Goal: Task Accomplishment & Management: Use online tool/utility

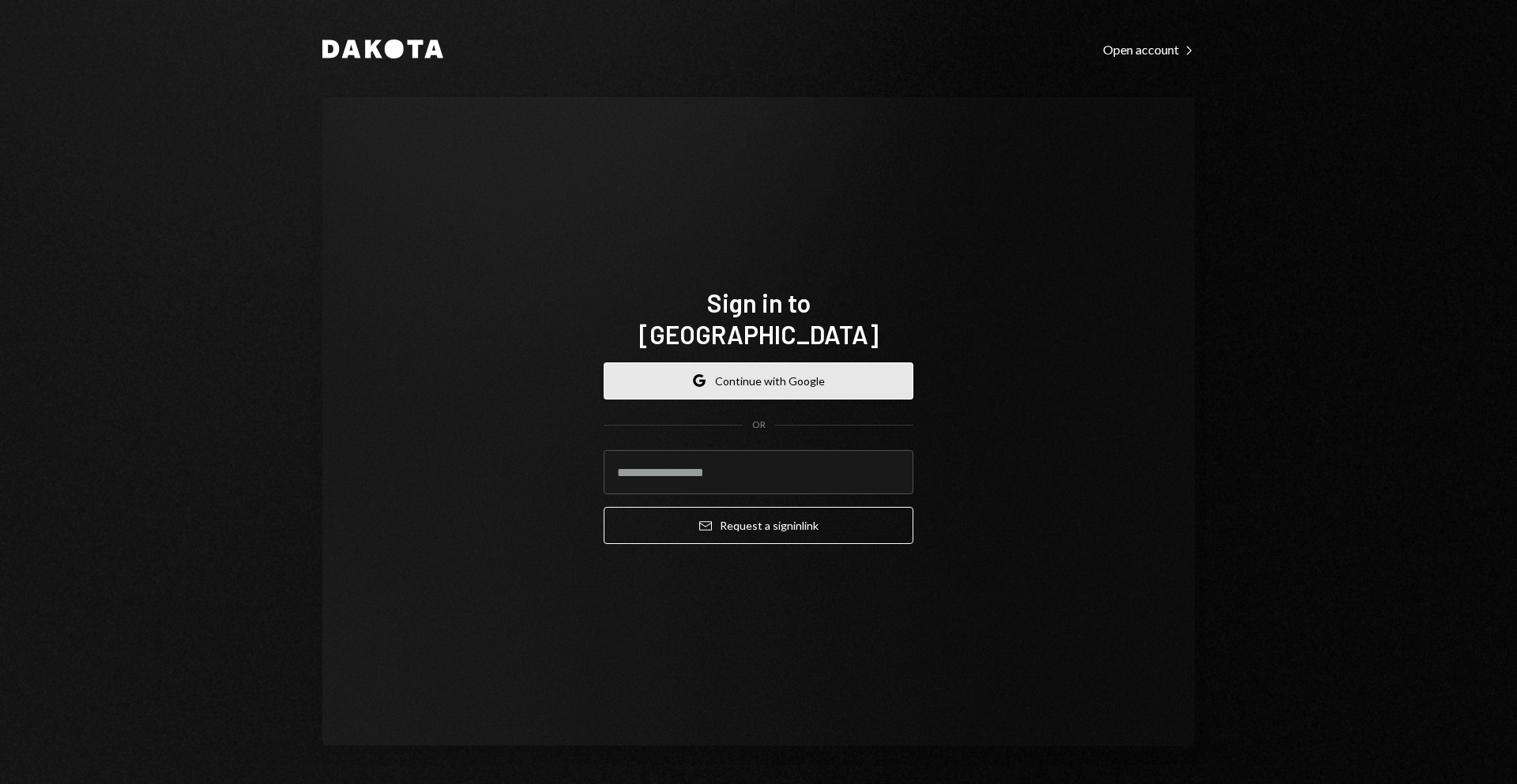
click at [827, 364] on button "Google Continue with Google" at bounding box center [758, 381] width 310 height 37
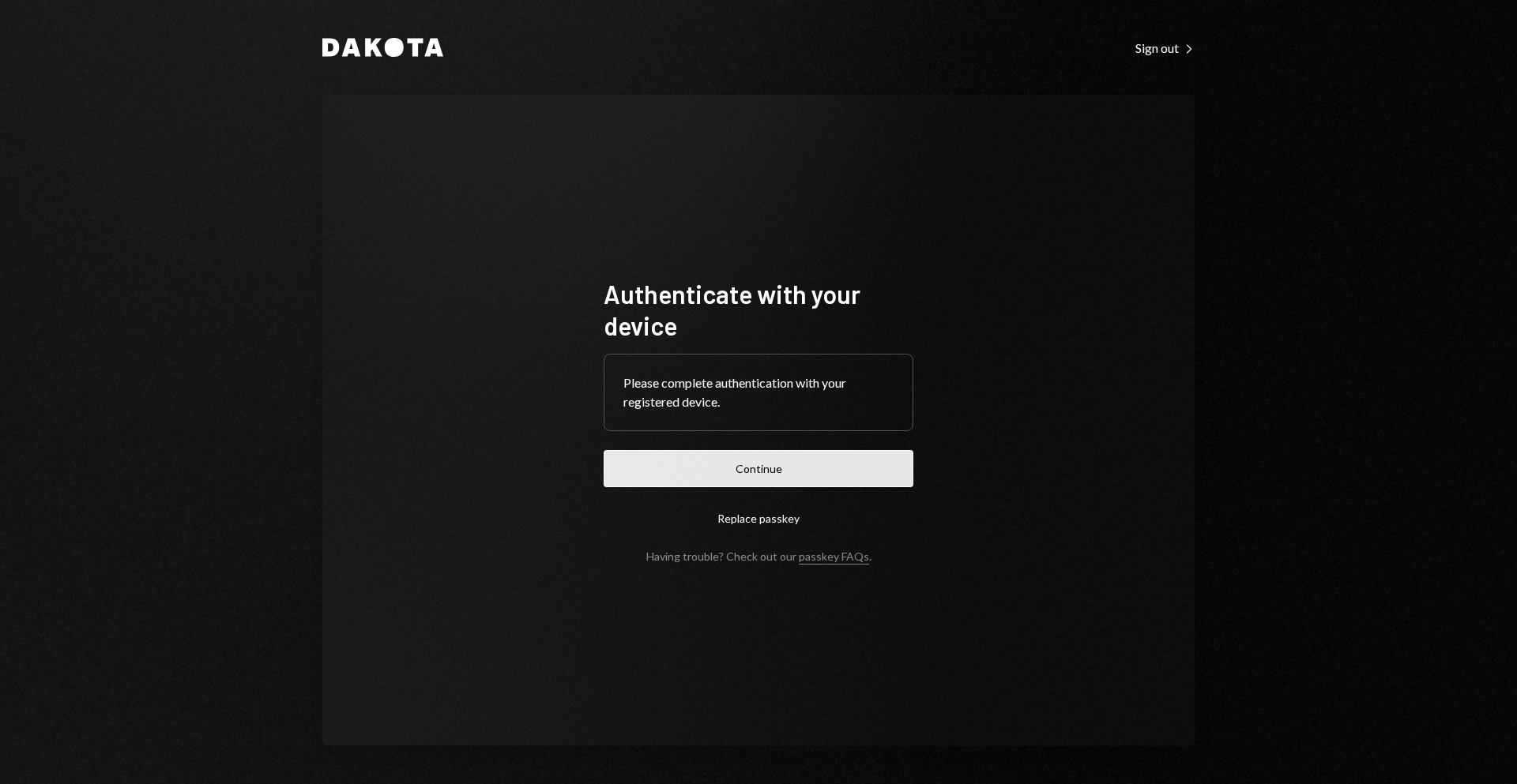
click at [665, 453] on button "Continue" at bounding box center [758, 469] width 310 height 37
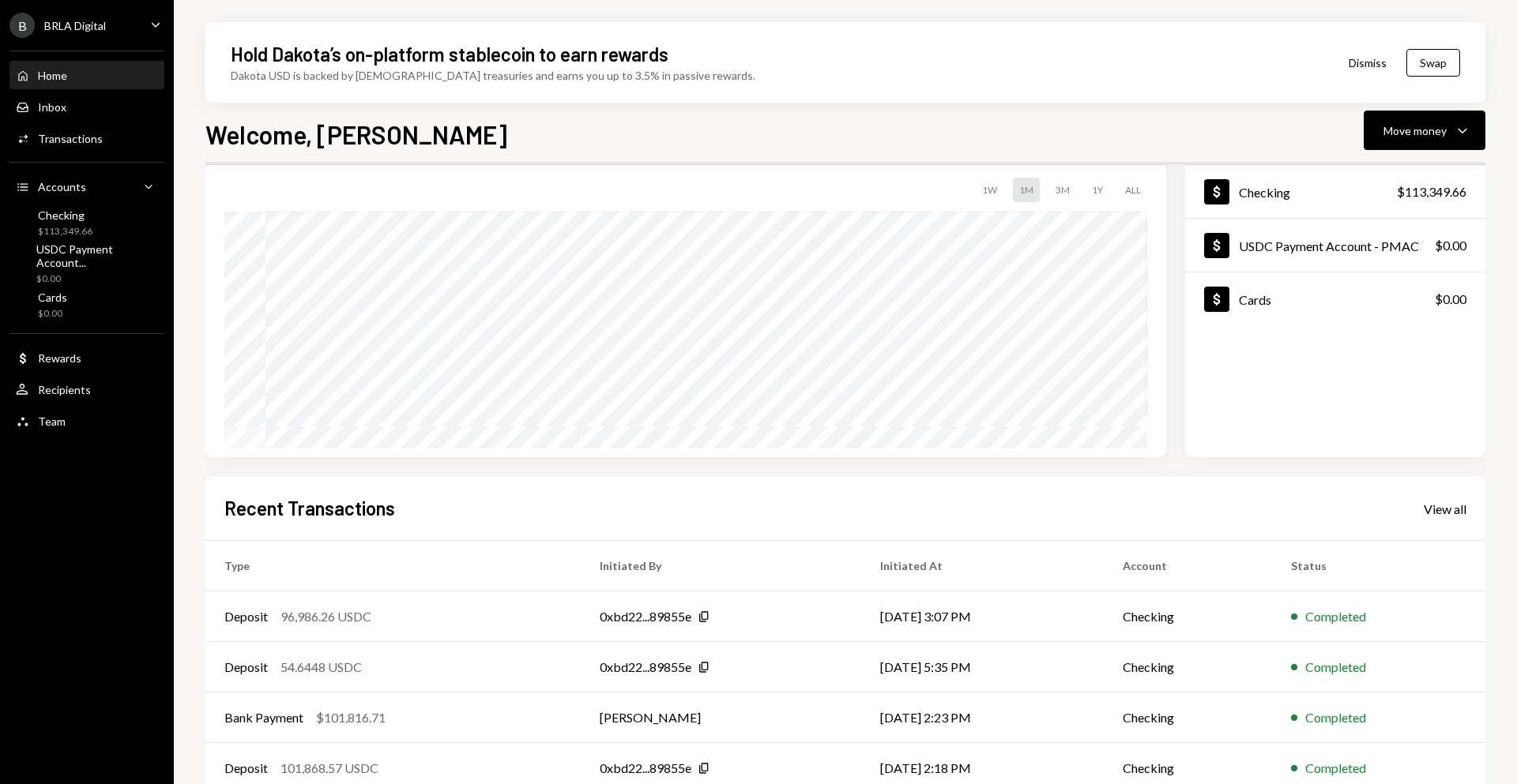
scroll to position [168, 0]
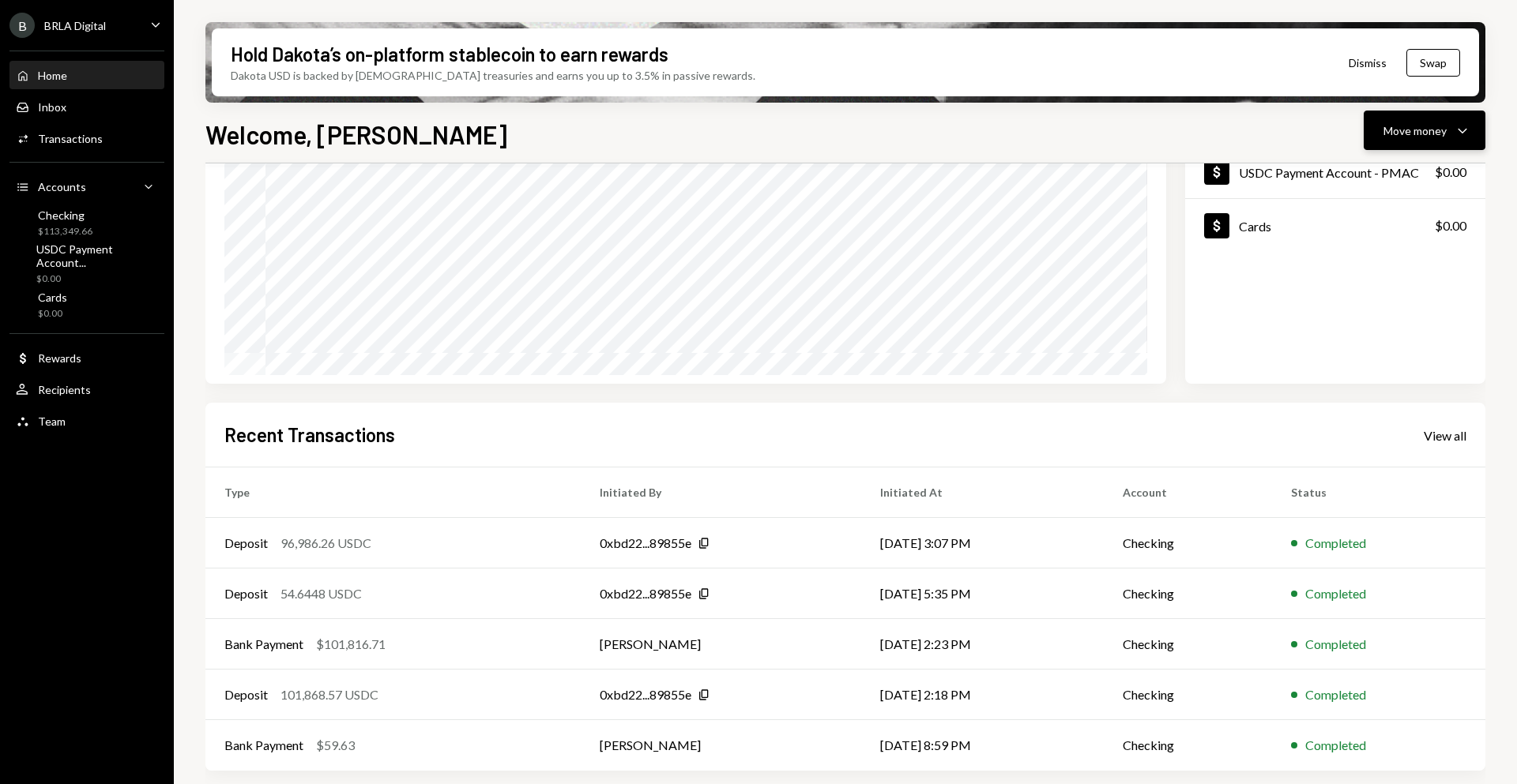
click at [1407, 127] on div "Move money" at bounding box center [1414, 130] width 63 height 17
click at [1382, 180] on div "Send" at bounding box center [1412, 178] width 115 height 17
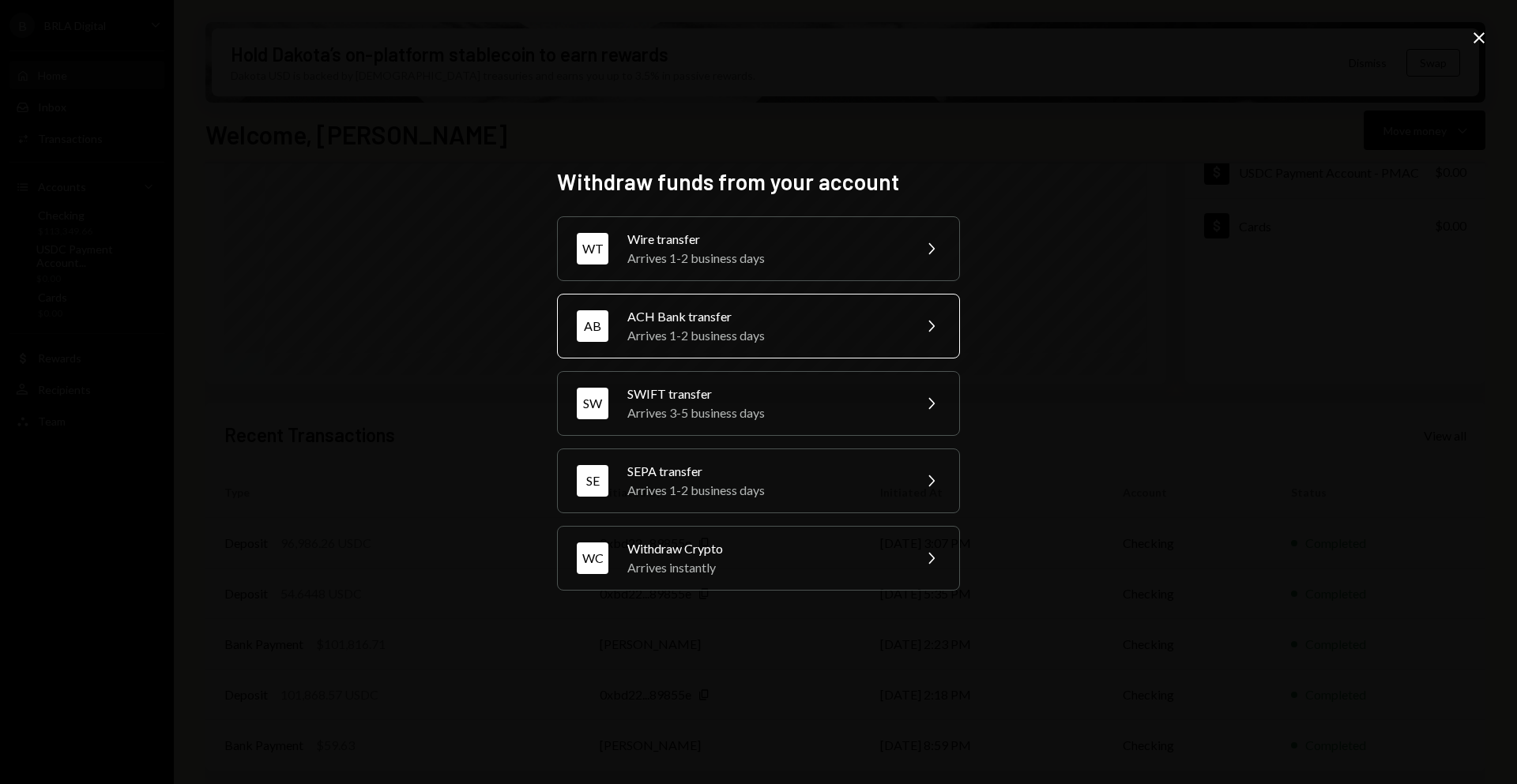
click at [774, 324] on div "ACH Bank transfer" at bounding box center [765, 316] width 275 height 19
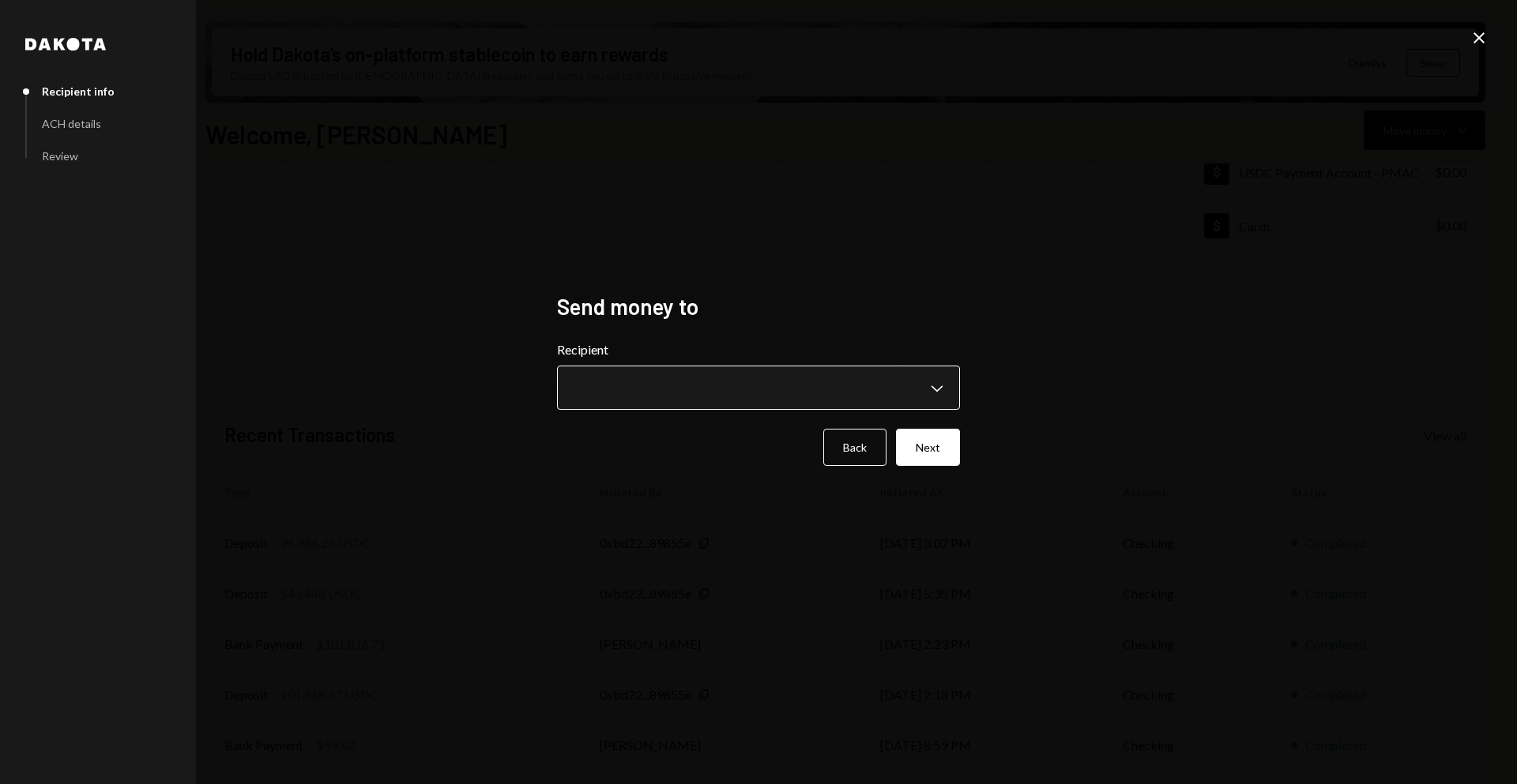
click at [687, 391] on body "B BRLA Digital Caret Down Home Home Inbox Inbox Activities Transactions Account…" at bounding box center [758, 392] width 1517 height 784
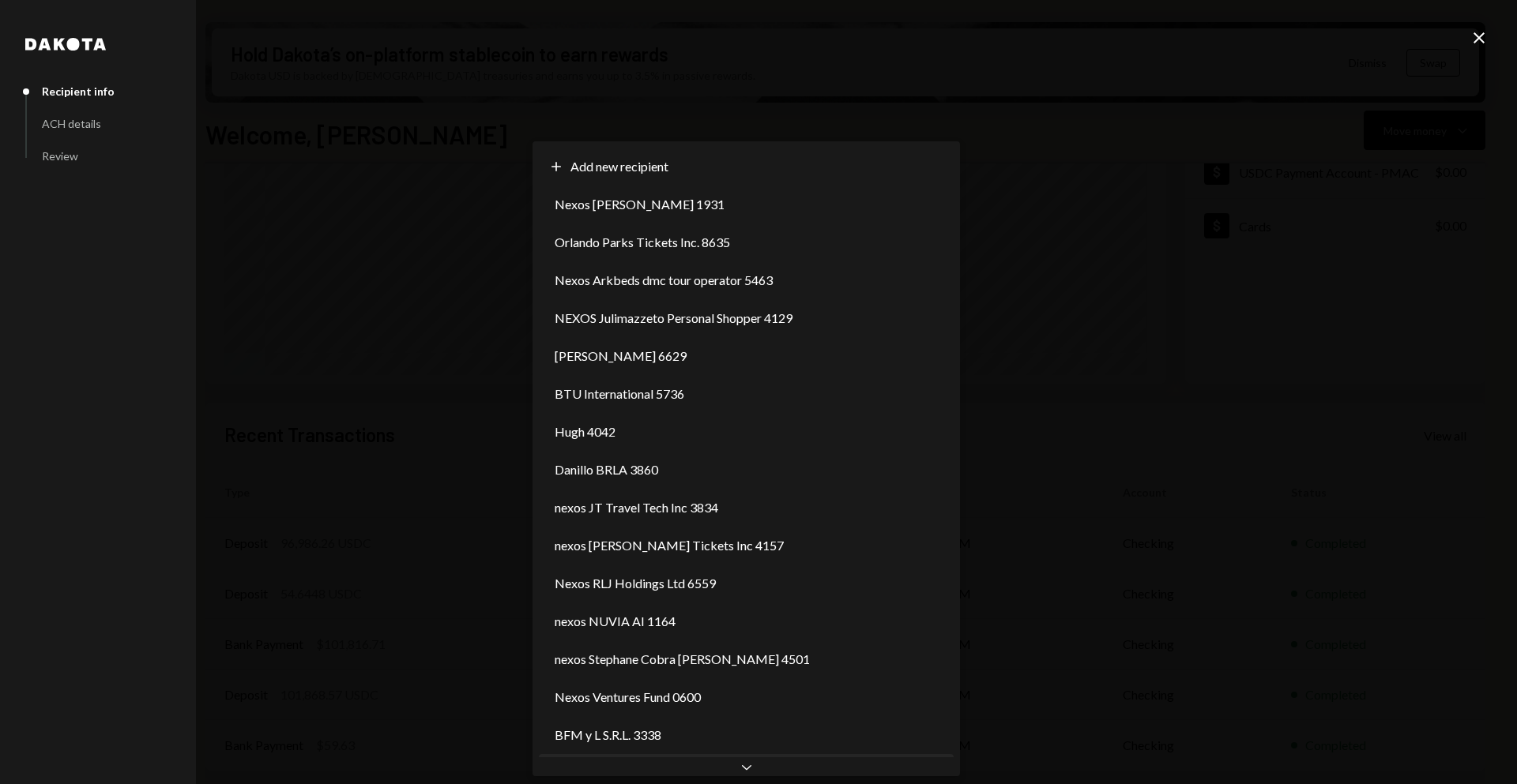
scroll to position [0, 0]
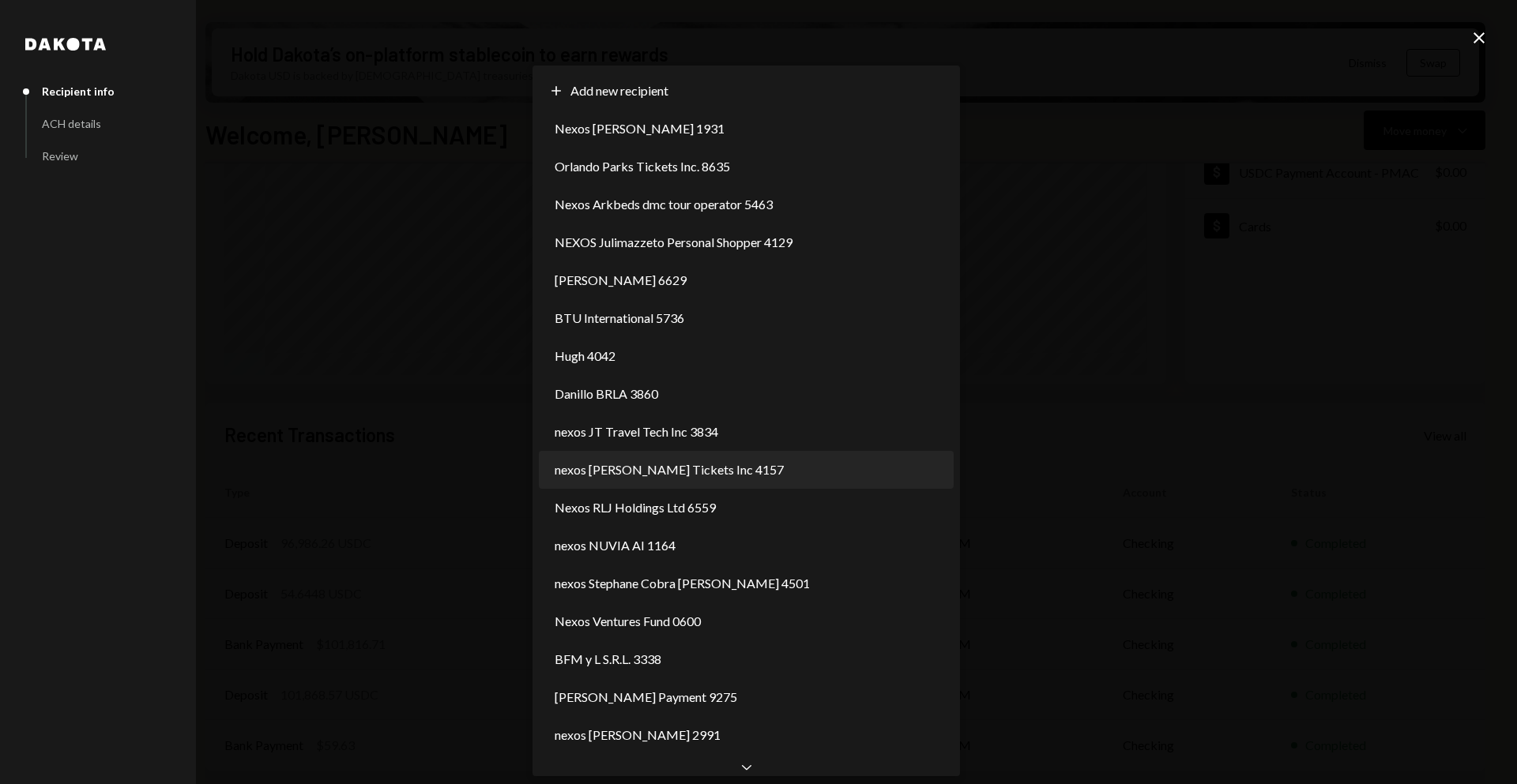
select select "**********"
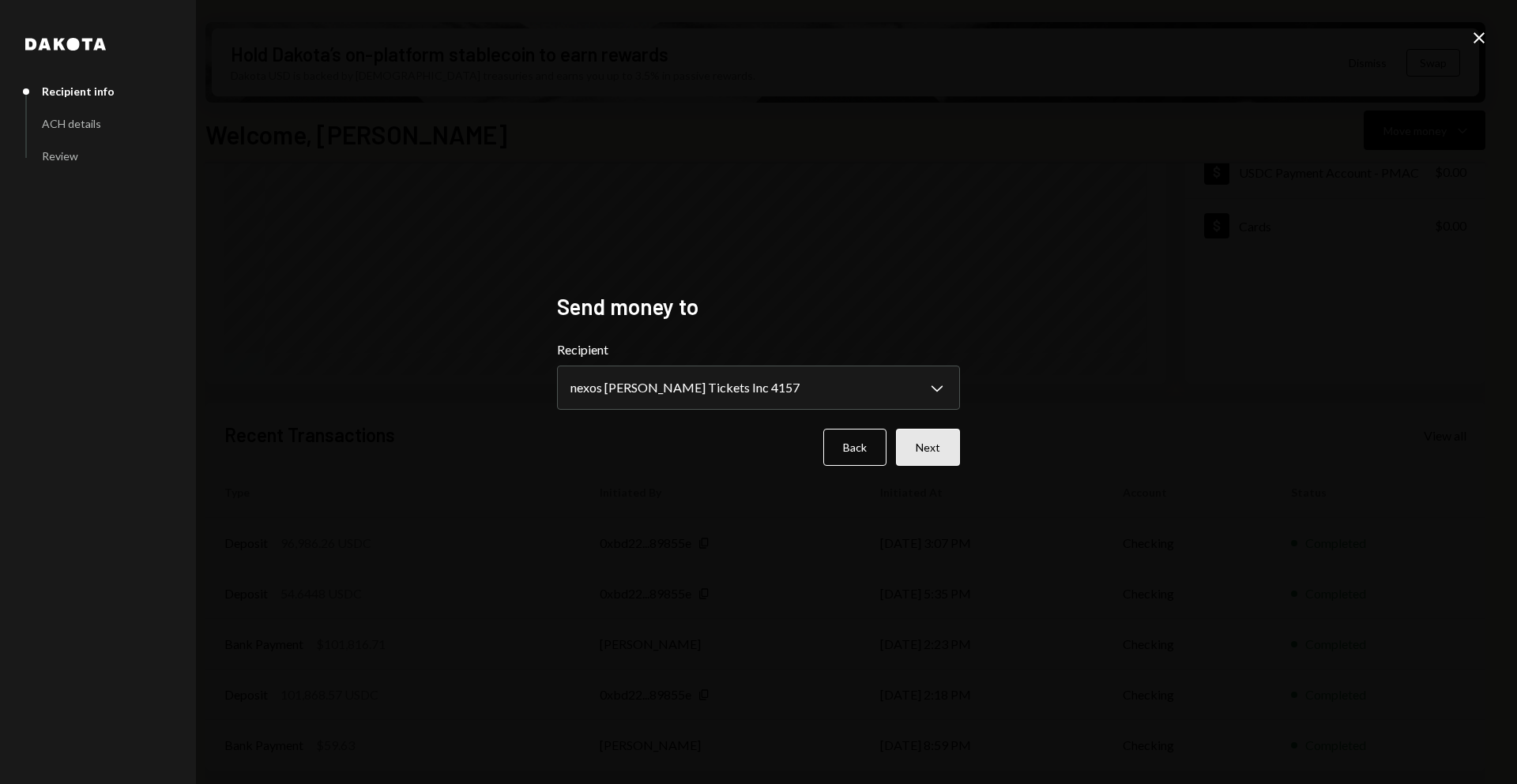
click at [928, 450] on button "Next" at bounding box center [928, 448] width 64 height 37
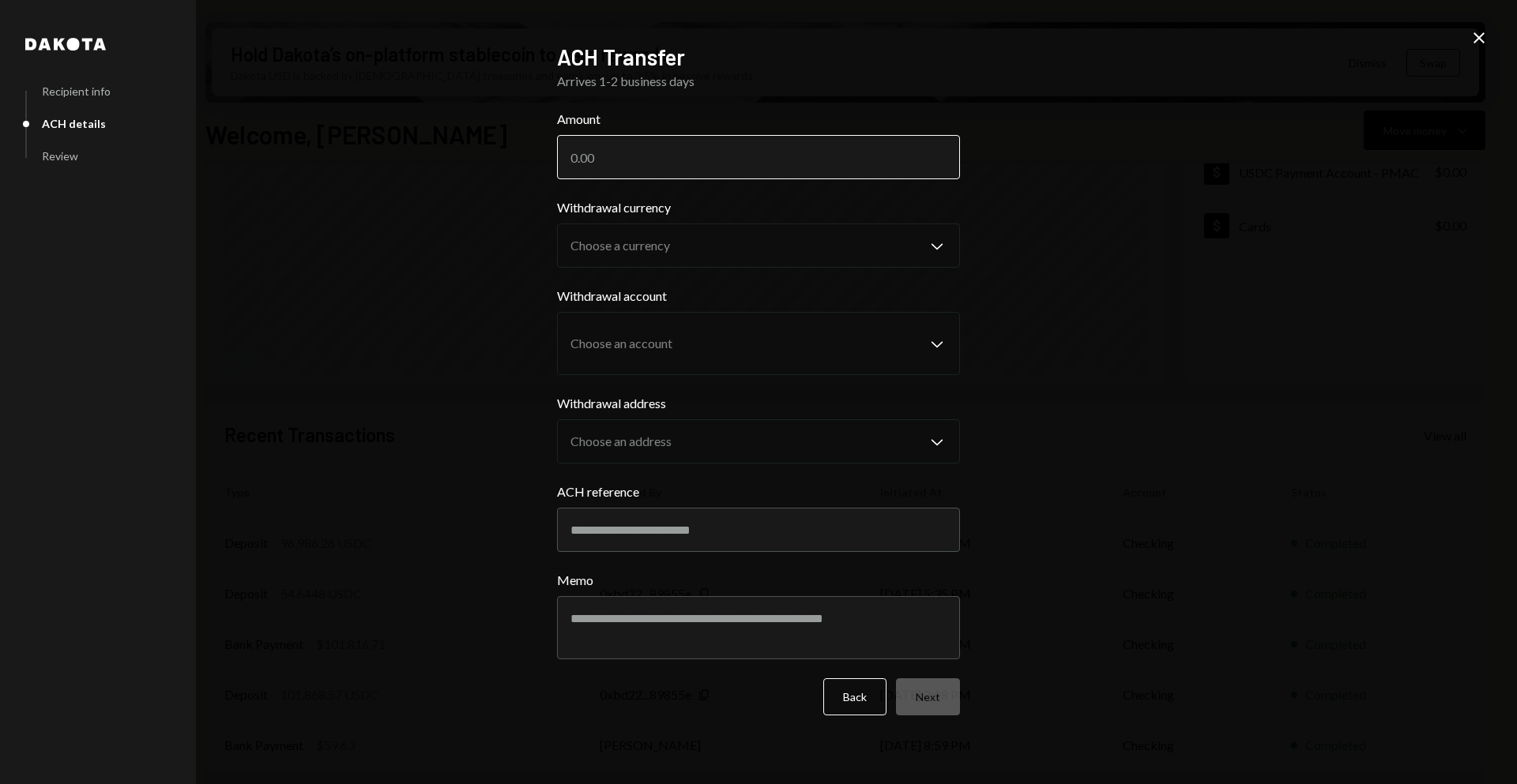
click at [718, 166] on input "Amount" at bounding box center [758, 158] width 403 height 44
paste input "96840.00"
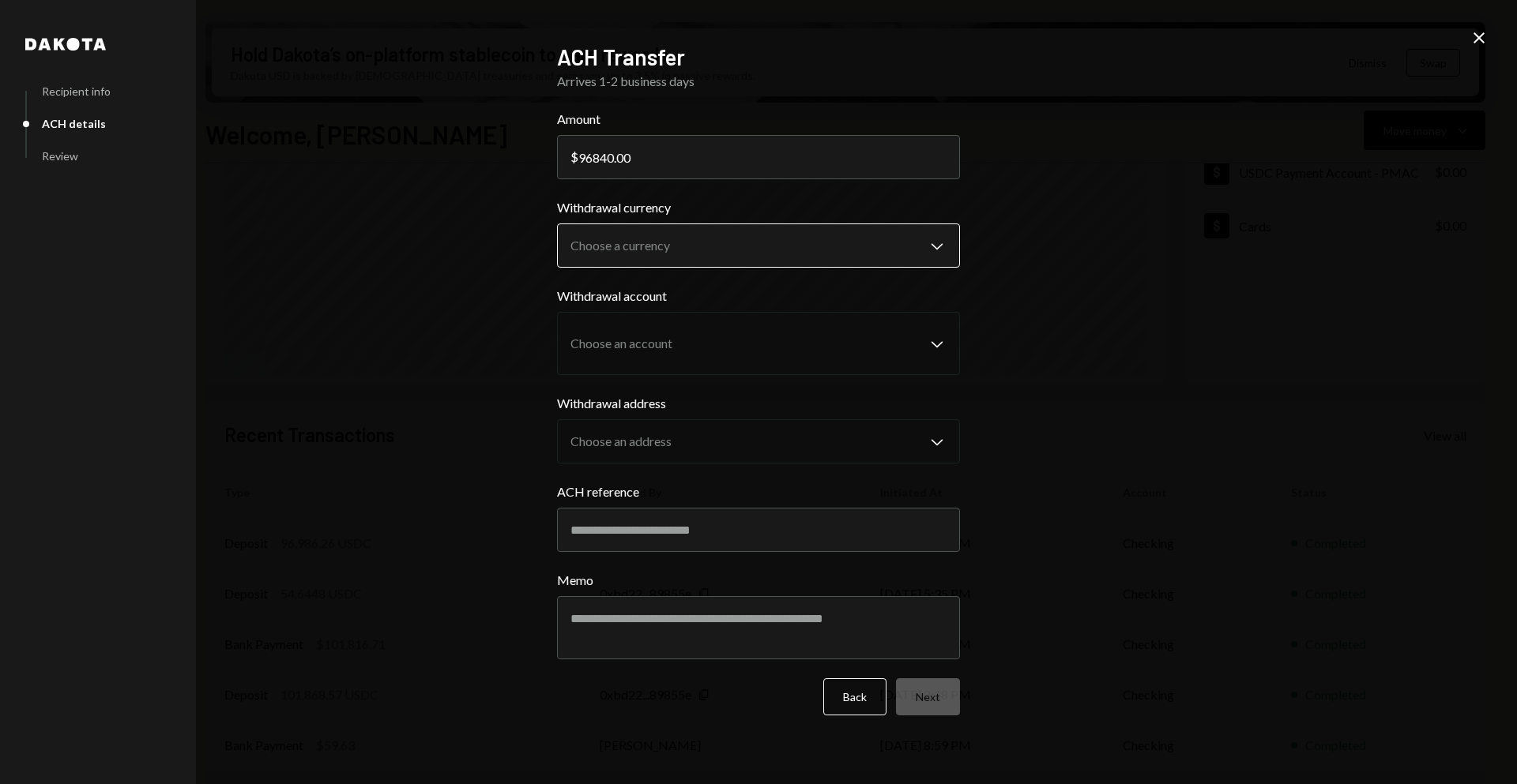
type input "96840.00"
click at [775, 242] on body "B BRLA Digital Caret Down Home Home Inbox Inbox Activities Transactions Account…" at bounding box center [758, 392] width 1517 height 784
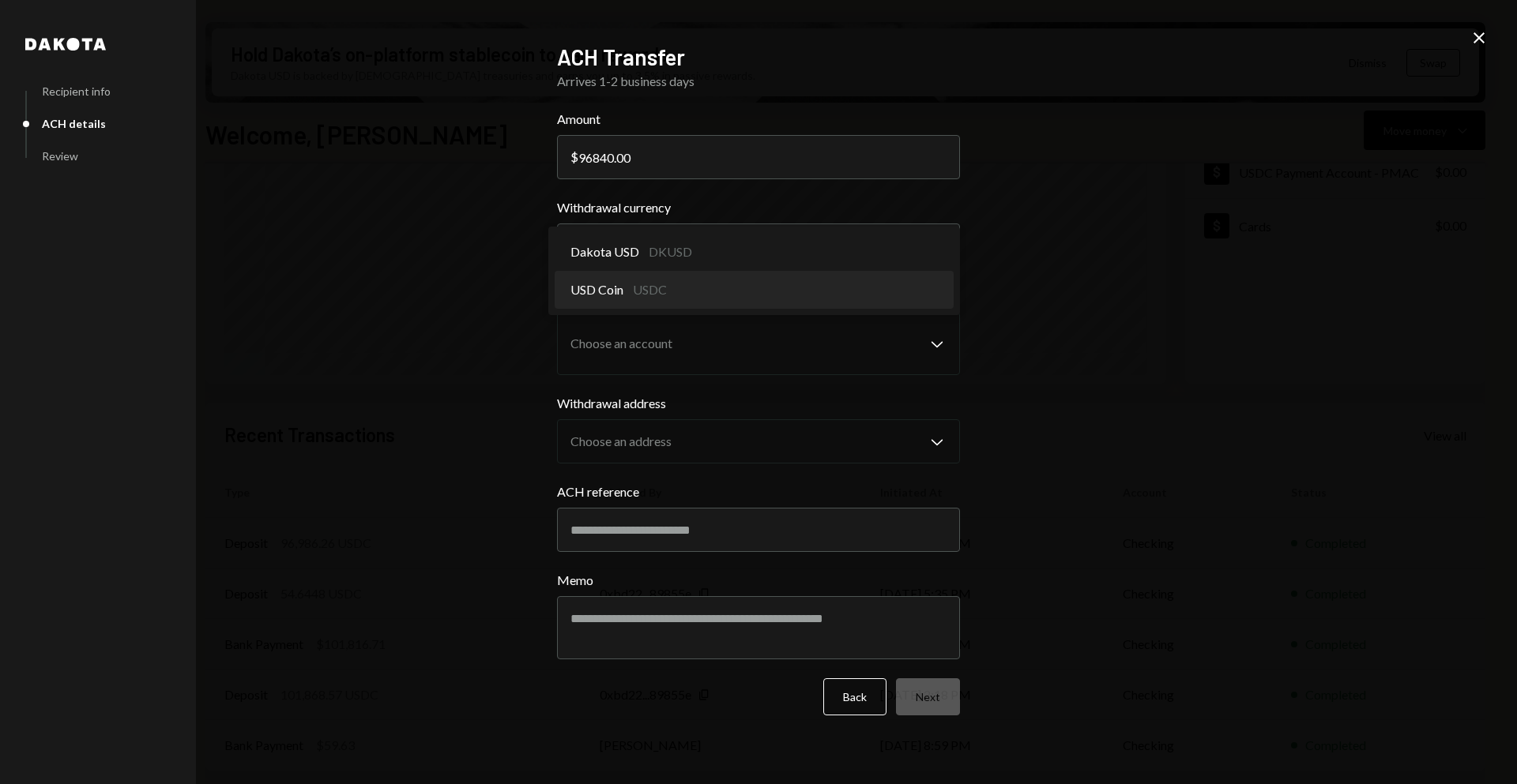
select select "****"
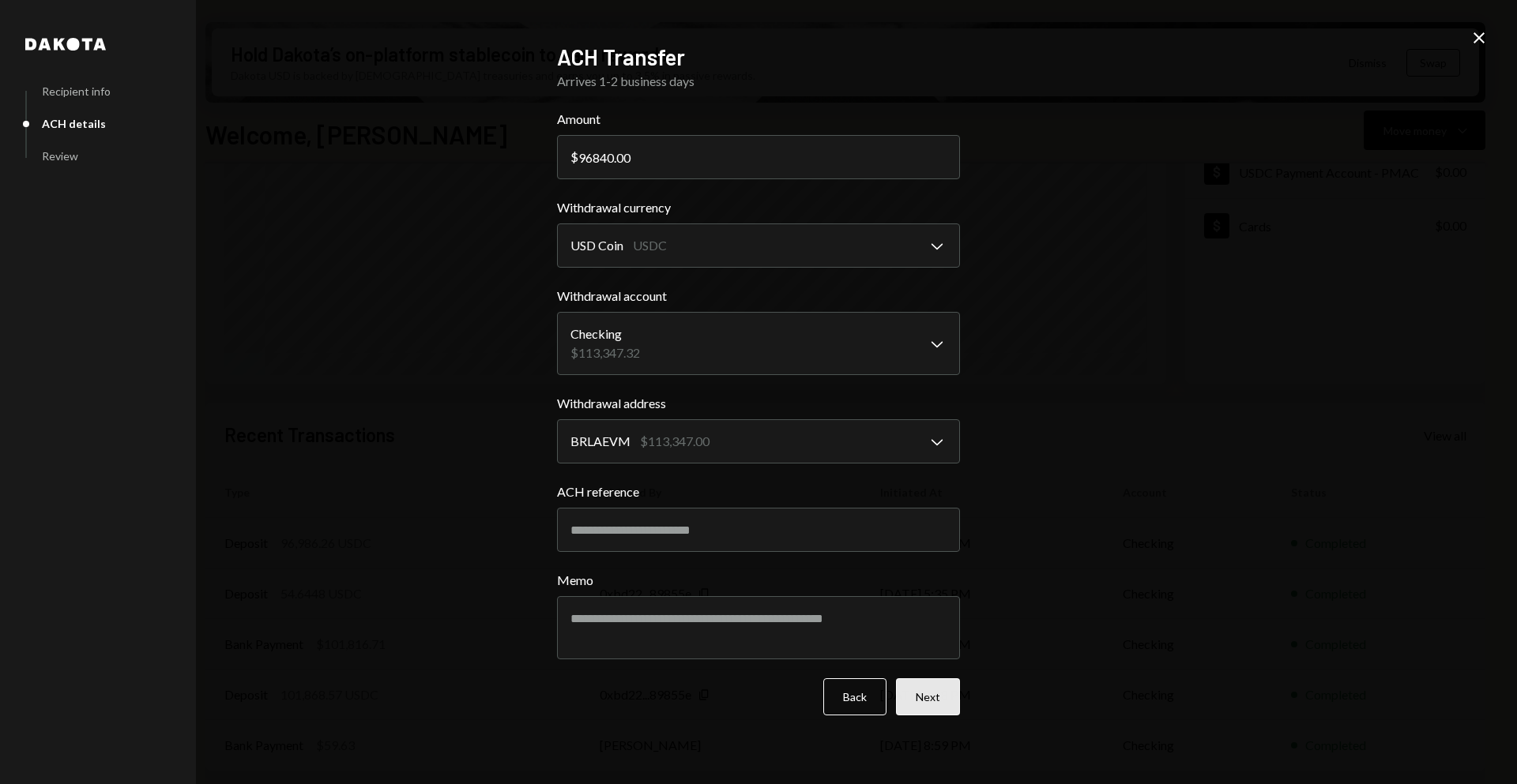
click at [923, 693] on button "Next" at bounding box center [928, 697] width 64 height 37
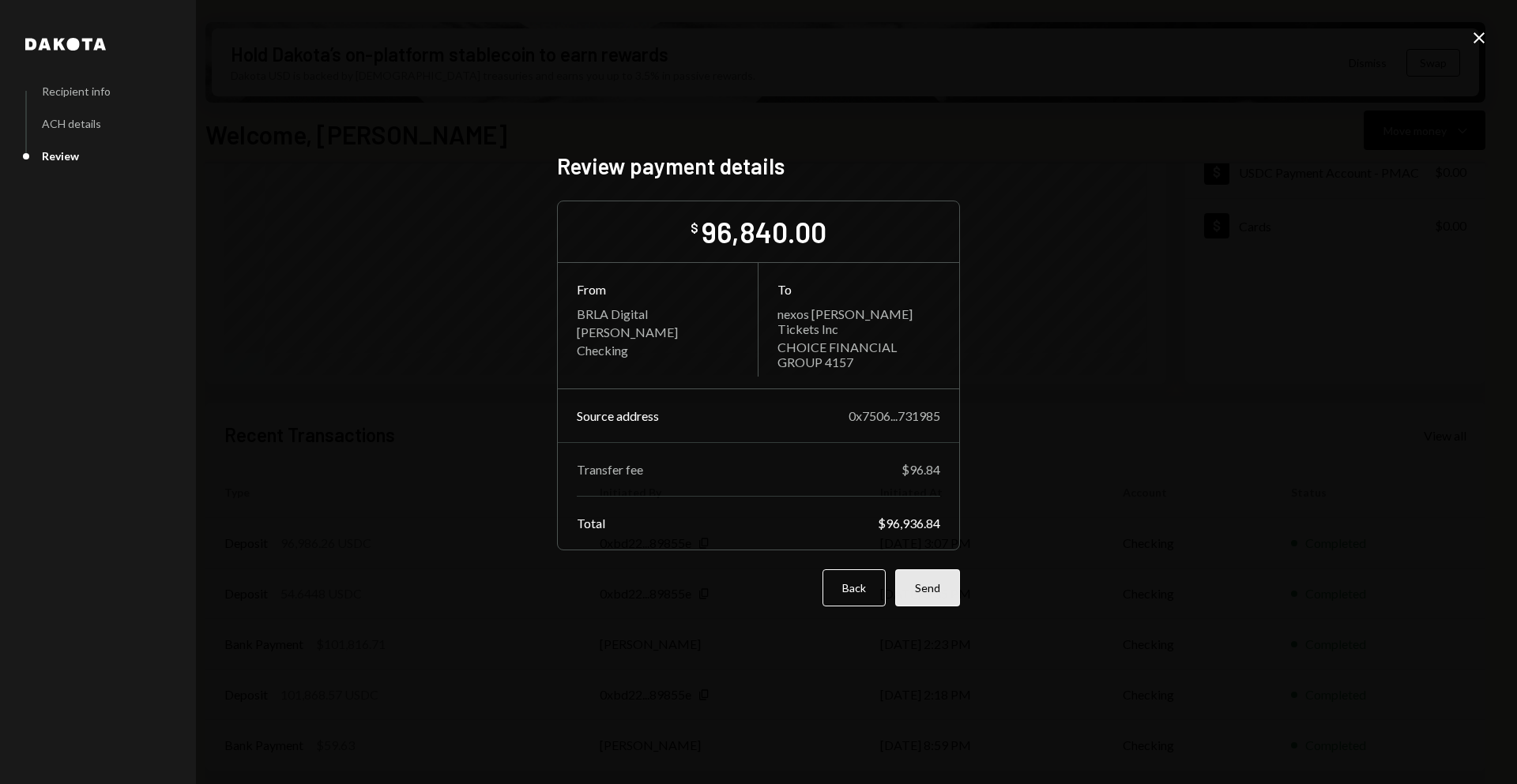
click at [932, 591] on button "Send" at bounding box center [927, 588] width 65 height 37
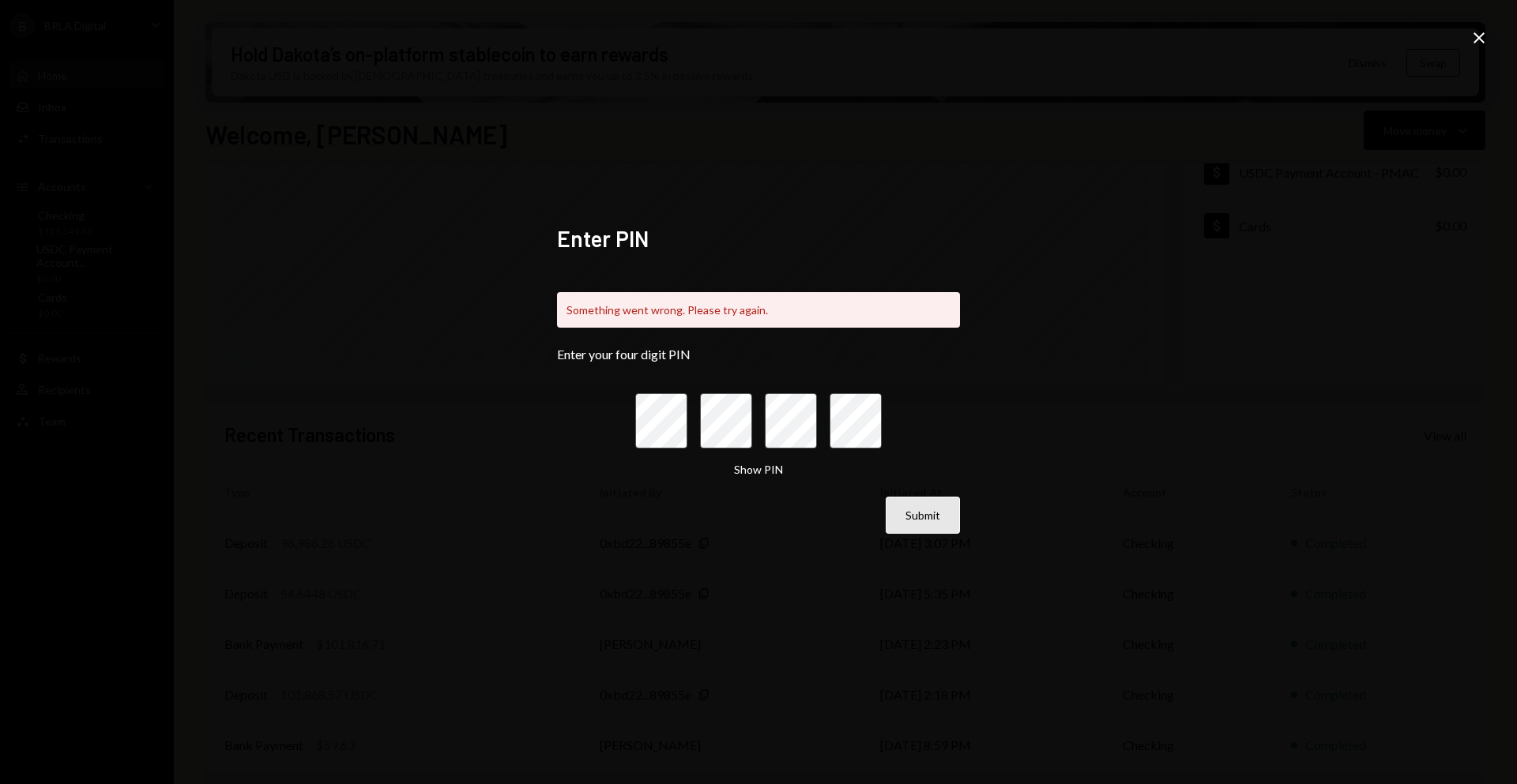
click at [948, 510] on button "Submit" at bounding box center [922, 515] width 74 height 37
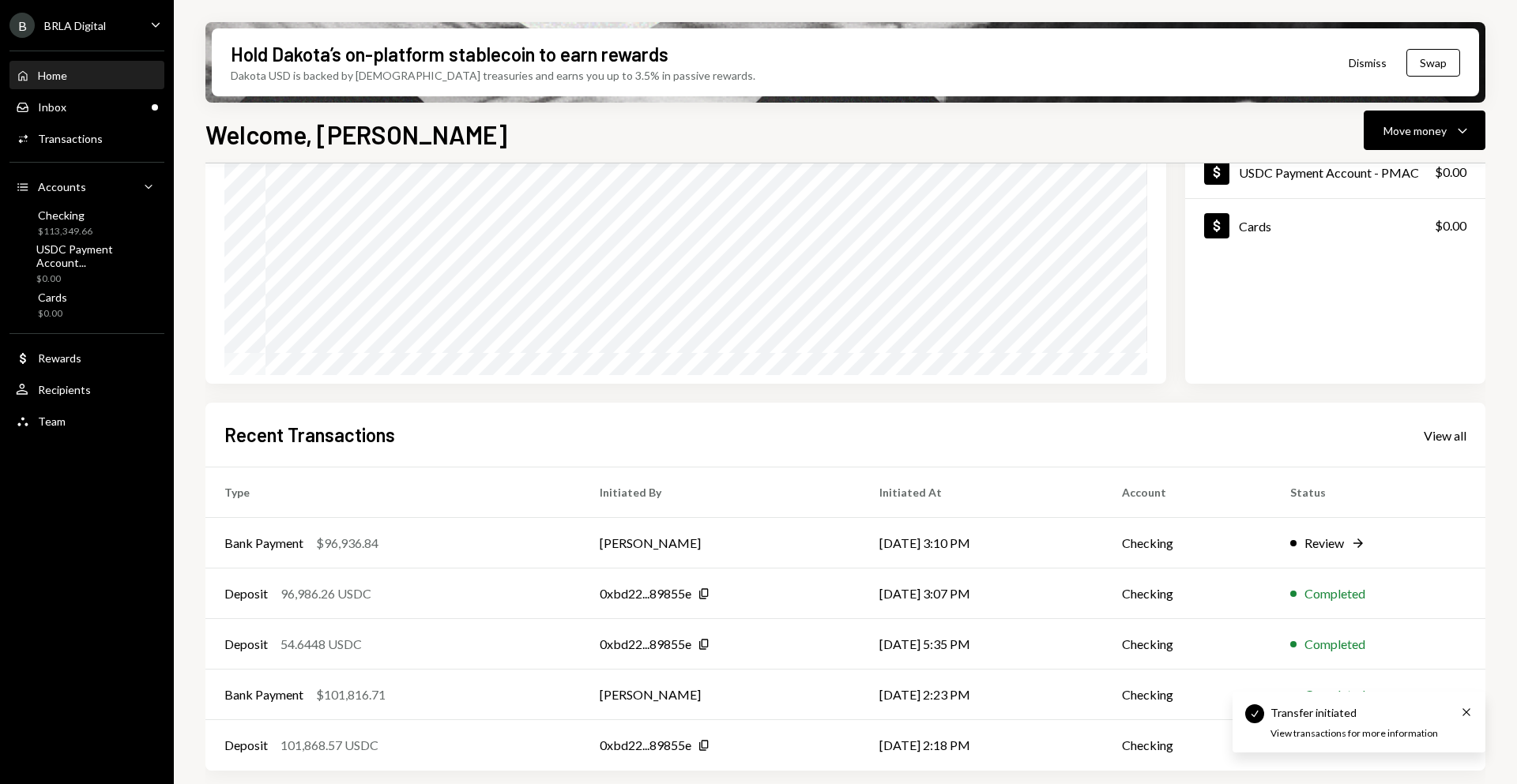
click at [27, 73] on icon "Home" at bounding box center [23, 76] width 14 height 14
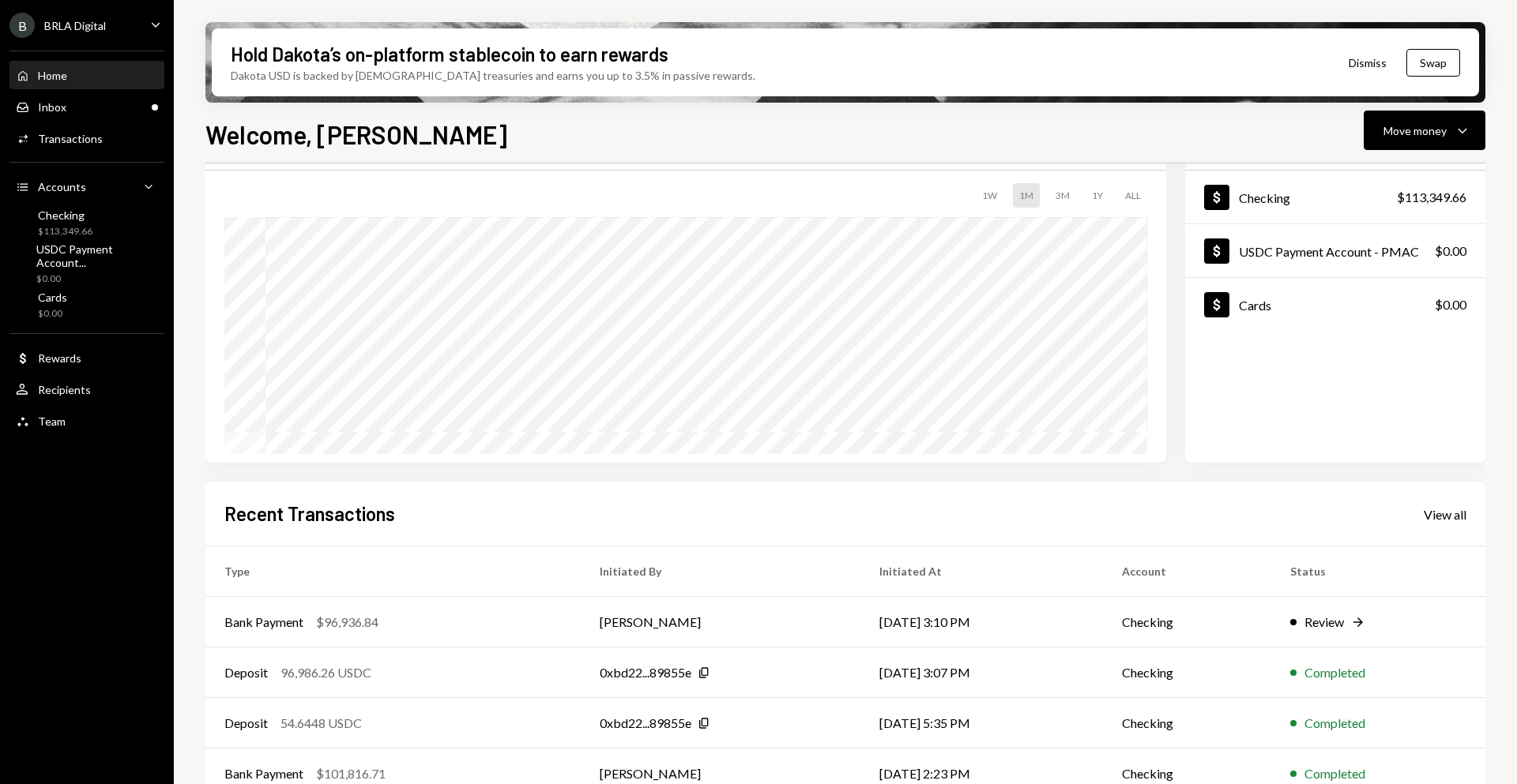
scroll to position [168, 0]
